Goal: Transaction & Acquisition: Purchase product/service

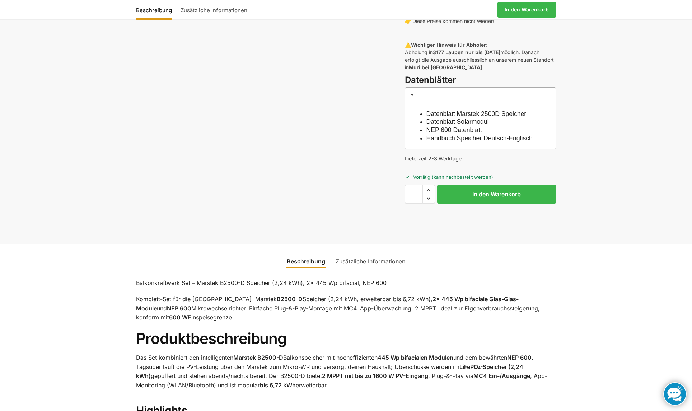
scroll to position [215, 0]
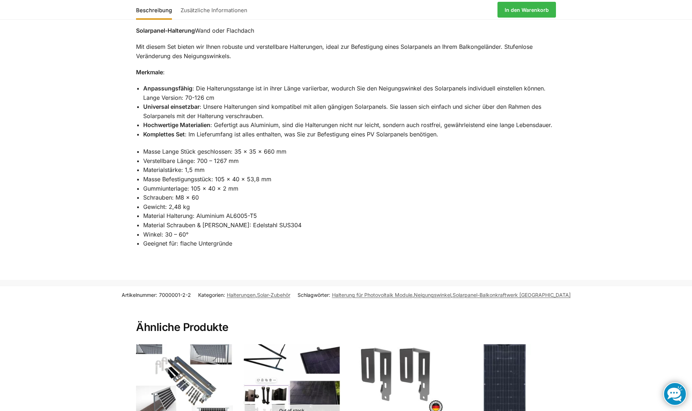
scroll to position [467, 0]
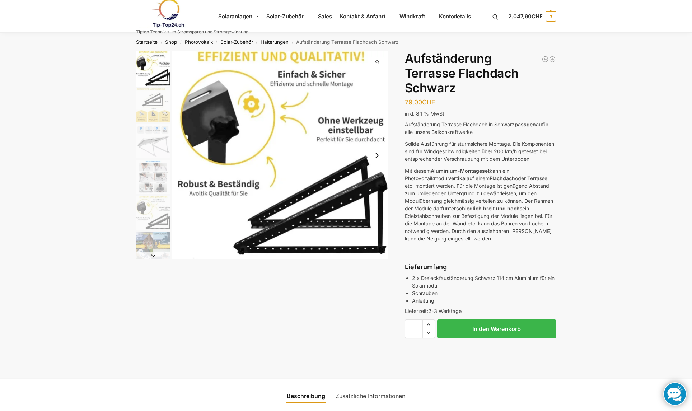
click at [154, 100] on img "2 / 6" at bounding box center [153, 105] width 34 height 34
click at [151, 118] on img "2 / 6" at bounding box center [153, 105] width 34 height 34
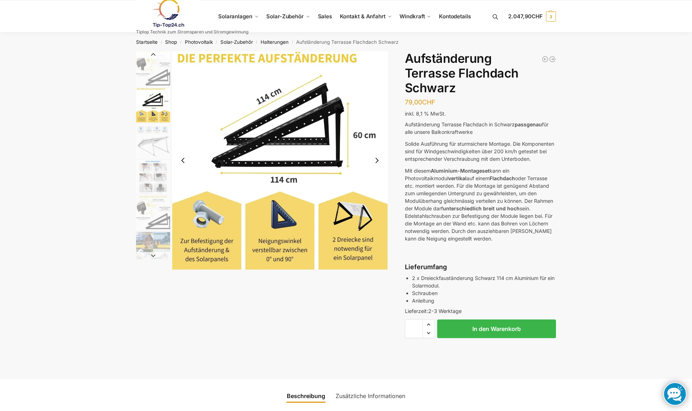
click at [153, 146] on img "3 / 6" at bounding box center [153, 141] width 34 height 34
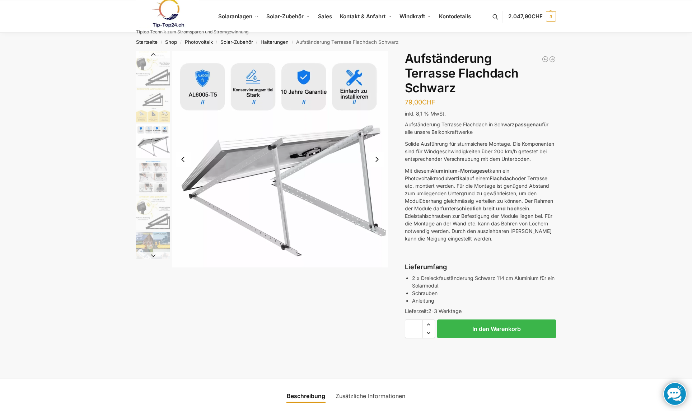
click at [153, 177] on img "4 / 6" at bounding box center [153, 177] width 34 height 34
click at [155, 237] on img "6 / 6" at bounding box center [153, 249] width 34 height 34
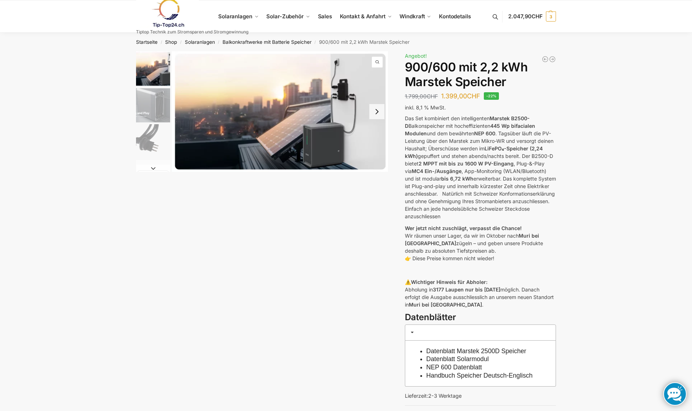
click at [377, 111] on button "Next slide" at bounding box center [376, 111] width 15 height 15
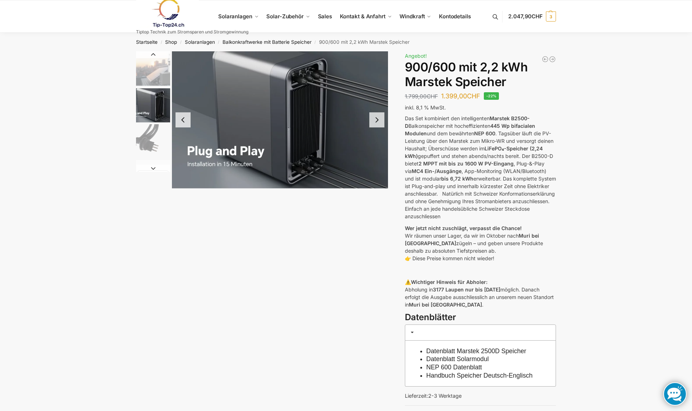
click at [379, 121] on button "Next slide" at bounding box center [376, 119] width 15 height 15
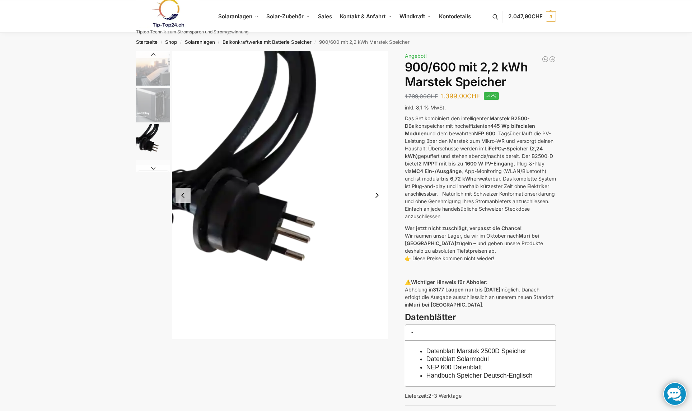
click at [378, 194] on button "Next slide" at bounding box center [376, 195] width 15 height 15
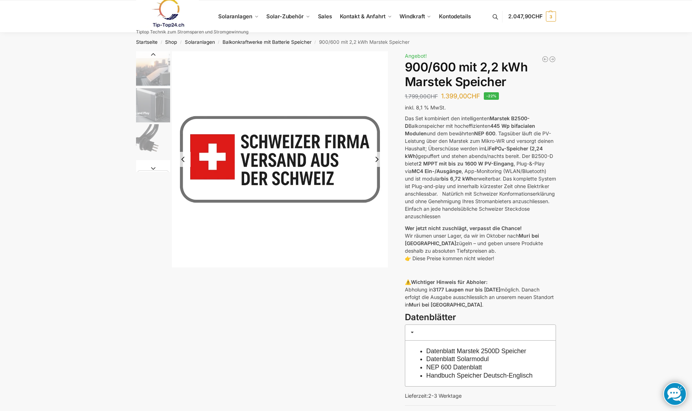
click at [377, 192] on img "4 / 8" at bounding box center [280, 159] width 216 height 216
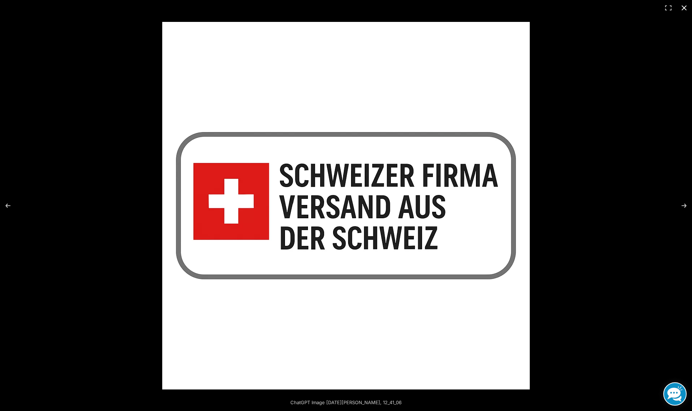
click at [684, 5] on button "Close (Esc)" at bounding box center [684, 8] width 16 height 16
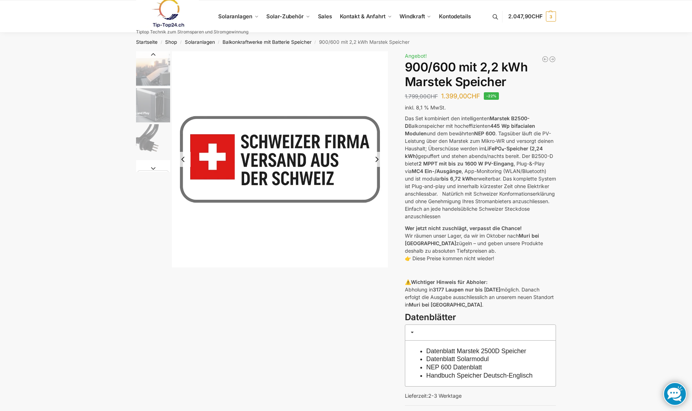
click at [248, 82] on img "4 / 8" at bounding box center [280, 159] width 216 height 216
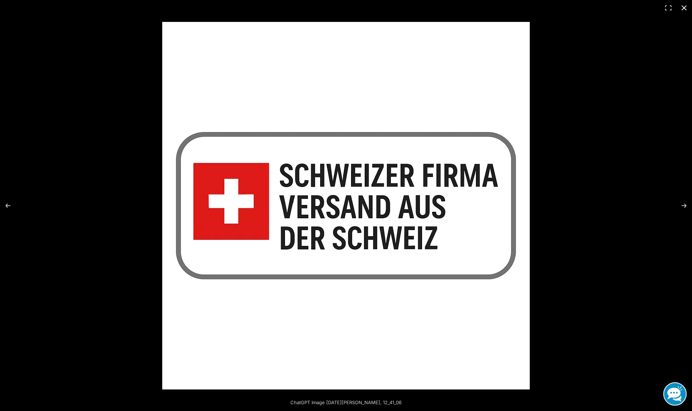
click at [683, 7] on button "Close (Esc)" at bounding box center [684, 8] width 16 height 16
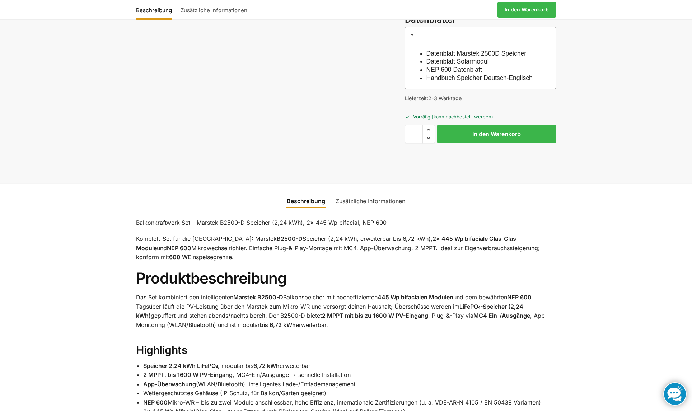
scroll to position [323, 0]
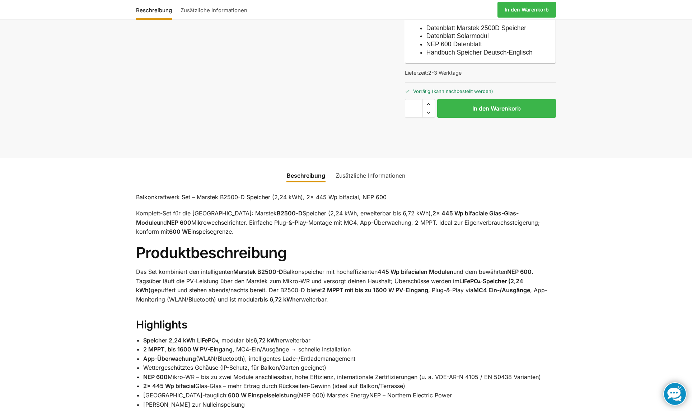
click at [351, 184] on link "Zusätzliche Informationen" at bounding box center [370, 175] width 78 height 17
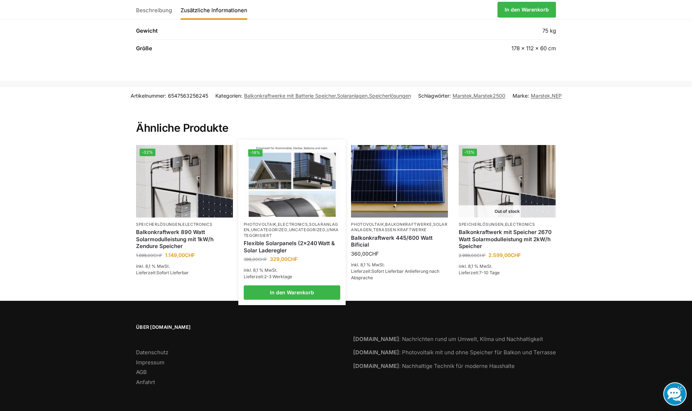
scroll to position [506, 0]
